Goal: Find specific page/section: Find specific page/section

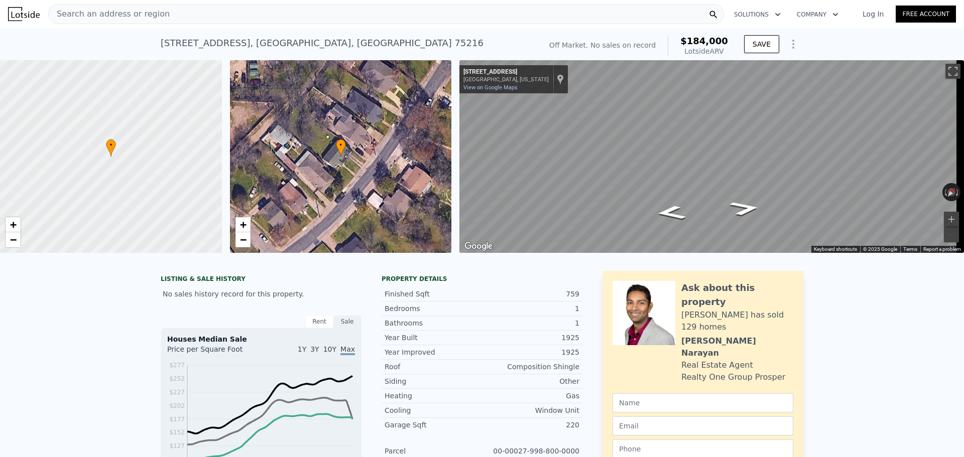
click at [125, 12] on span "Search an address or region" at bounding box center [109, 14] width 121 height 12
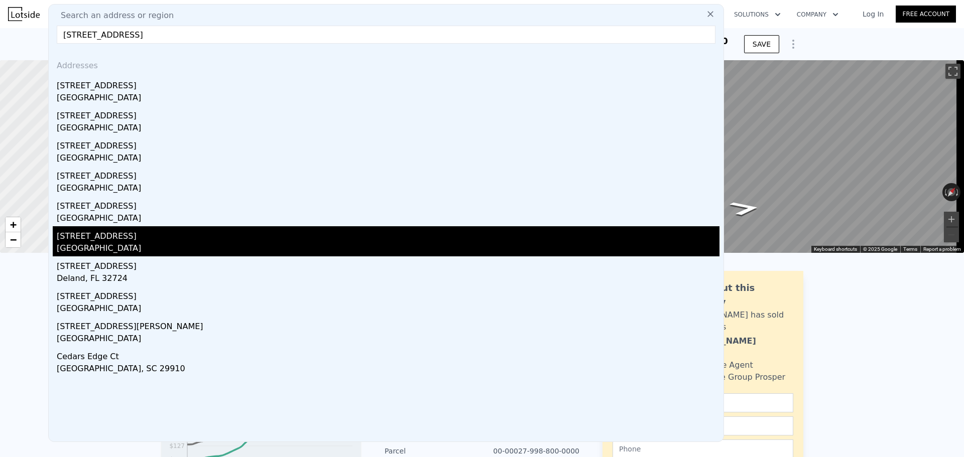
type input "[STREET_ADDRESS]"
click at [86, 238] on div "[STREET_ADDRESS]" at bounding box center [388, 234] width 663 height 16
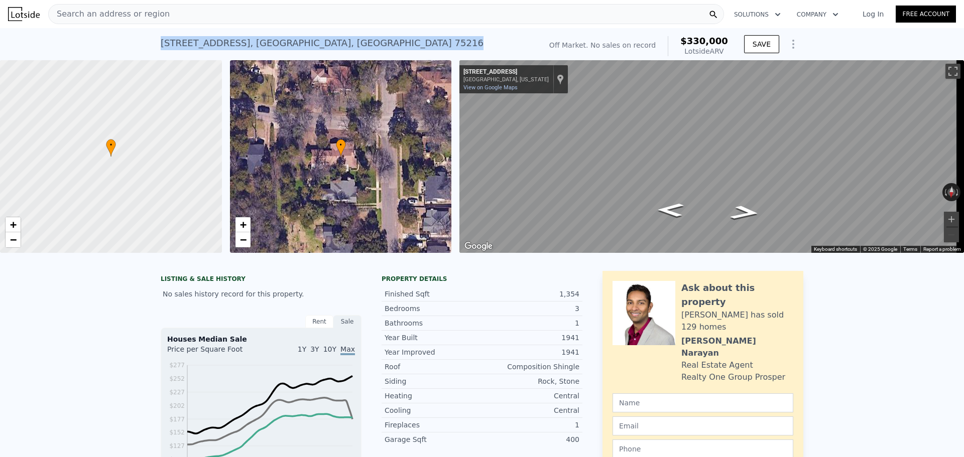
drag, startPoint x: 157, startPoint y: 42, endPoint x: 332, endPoint y: 42, distance: 175.2
click at [332, 42] on div "[STREET_ADDRESS] No sales on record (~ARV $330k )" at bounding box center [349, 46] width 377 height 28
copy div "[STREET_ADDRESS]"
drag, startPoint x: 153, startPoint y: 40, endPoint x: 290, endPoint y: 48, distance: 137.3
click at [290, 48] on div "[STREET_ADDRESS] No sales on record (~ARV $330k ) Off Market. No sales on recor…" at bounding box center [482, 44] width 964 height 32
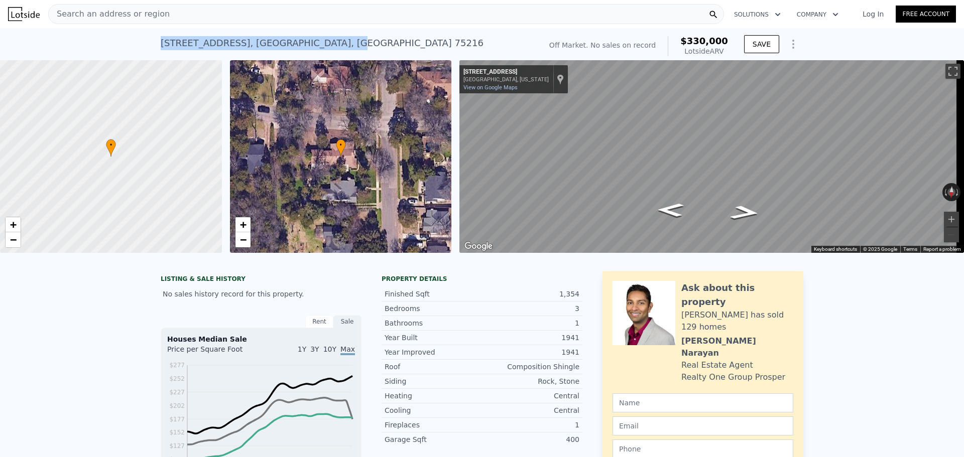
click at [161, 43] on div "[STREET_ADDRESS]" at bounding box center [322, 43] width 323 height 14
drag, startPoint x: 159, startPoint y: 43, endPoint x: 332, endPoint y: 43, distance: 173.7
click at [332, 43] on div "[STREET_ADDRESS] No sales on record (~ARV $330k )" at bounding box center [349, 46] width 377 height 28
copy div "[STREET_ADDRESS]"
